Goal: Task Accomplishment & Management: Use online tool/utility

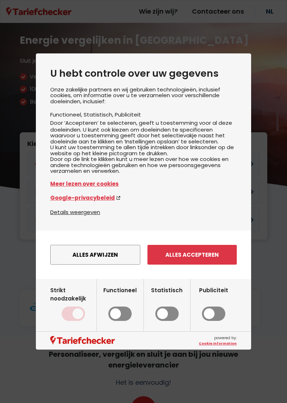
click at [98, 265] on button "Alles afwijzen" at bounding box center [95, 255] width 90 height 20
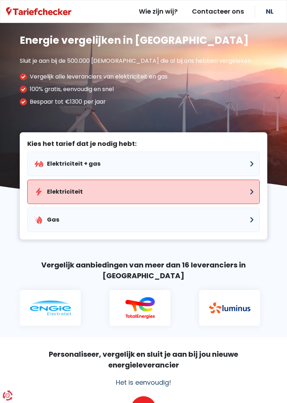
click at [249, 191] on button "Elektriciteit" at bounding box center [143, 192] width 232 height 24
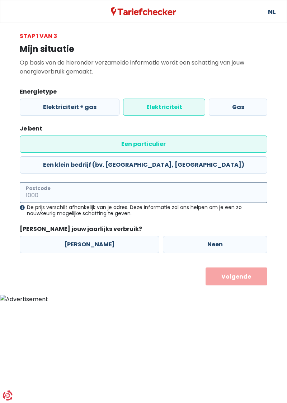
click at [79, 182] on input "Postcode" at bounding box center [143, 192] width 247 height 21
type input "3581"
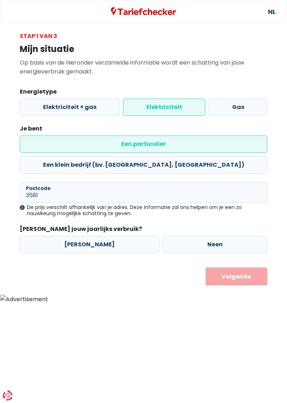
click at [209, 236] on label "Neen" at bounding box center [215, 244] width 104 height 17
click at [209, 236] on input "Neen" at bounding box center [215, 244] width 104 height 17
radio input "true"
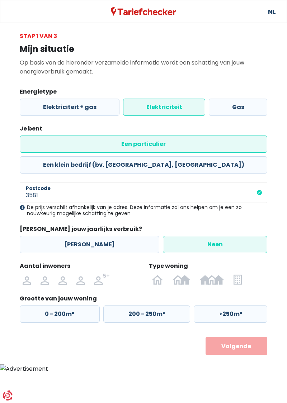
click at [0, 0] on img at bounding box center [0, 0] width 0 height 0
click at [79, 274] on input "radio" at bounding box center [81, 279] width 18 height 11
radio input "true"
click at [151, 306] on label "200 - 250m²" at bounding box center [146, 314] width 87 height 17
click at [151, 306] on input "200 - 250m²" at bounding box center [146, 314] width 87 height 17
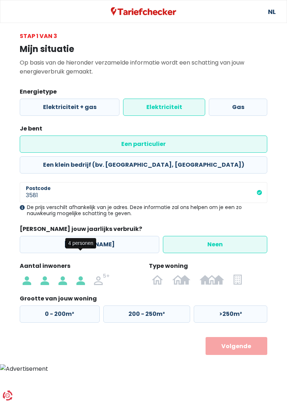
radio input "true"
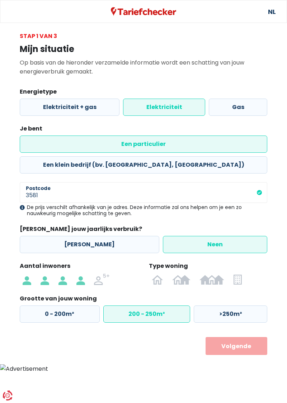
click at [260, 337] on button "Volgende" at bounding box center [236, 346] width 62 height 18
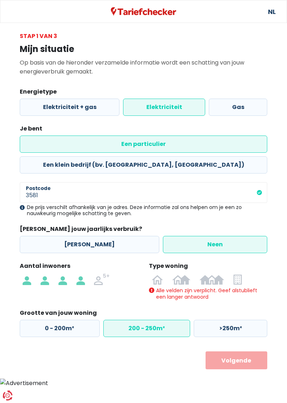
click at [0, 0] on img at bounding box center [0, 0] width 0 height 0
click at [157, 274] on input "radio" at bounding box center [157, 279] width 21 height 11
radio input "true"
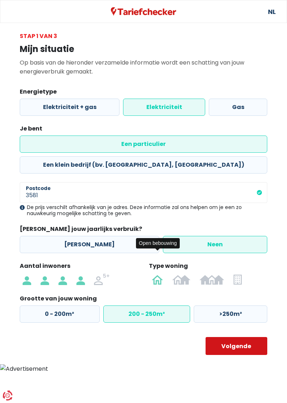
click at [238, 337] on button "Volgende" at bounding box center [236, 346] width 62 height 18
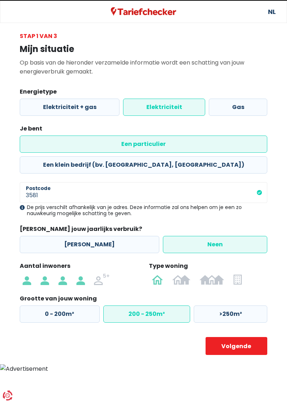
select select
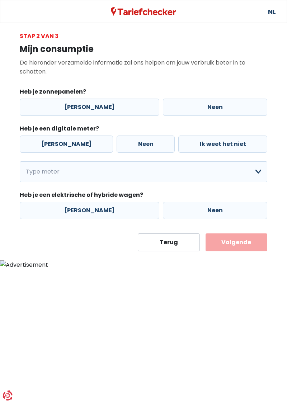
click at [214, 105] on label "Neen" at bounding box center [215, 107] width 104 height 17
click at [214, 105] on input "Neen" at bounding box center [215, 107] width 104 height 17
radio input "true"
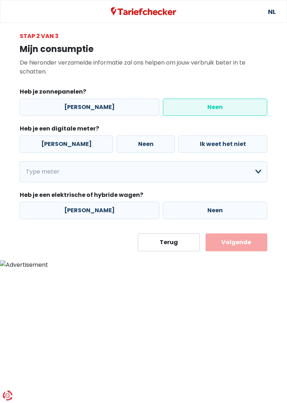
click at [55, 147] on label "[PERSON_NAME]" at bounding box center [66, 144] width 93 height 17
click at [55, 147] on input "[PERSON_NAME]" at bounding box center [66, 144] width 93 height 17
radio input "true"
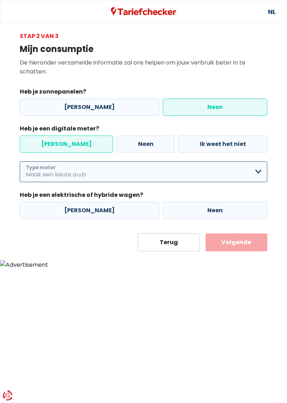
click at [258, 169] on select "Enkelvoudig Tweevoudig Enkelvoudig + uitsluitend nachttarief Tweevoudig + uitsl…" at bounding box center [143, 171] width 247 height 21
select select "day_single_rate"
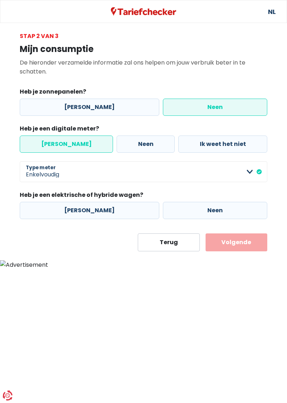
click at [226, 207] on label "Neen" at bounding box center [215, 210] width 104 height 17
click at [226, 207] on input "Neen" at bounding box center [215, 210] width 104 height 17
radio input "true"
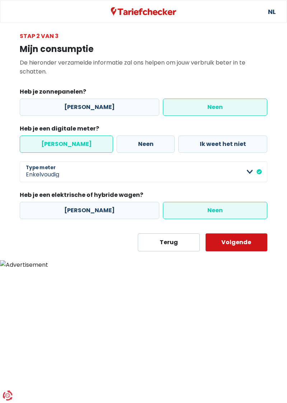
click at [246, 239] on button "Volgende" at bounding box center [236, 242] width 62 height 18
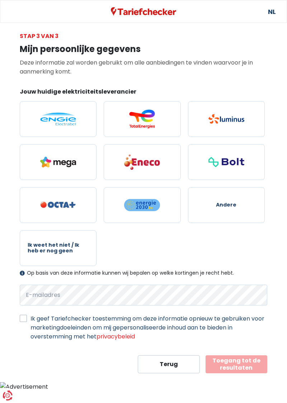
click at [246, 359] on button "Toegang tot de resultaten" at bounding box center [236, 364] width 62 height 18
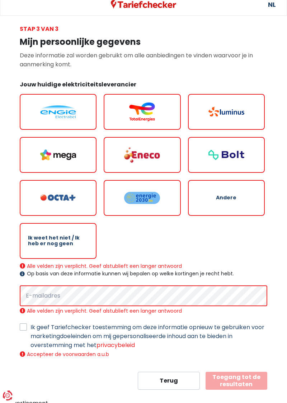
click at [222, 195] on span "Andere" at bounding box center [226, 197] width 20 height 5
click at [222, 194] on input "Andere" at bounding box center [226, 198] width 77 height 36
radio input "true"
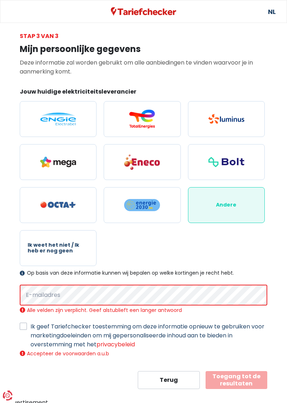
click at [242, 377] on button "Toegang tot de resultaten" at bounding box center [236, 380] width 62 height 18
